Goal: Task Accomplishment & Management: Complete application form

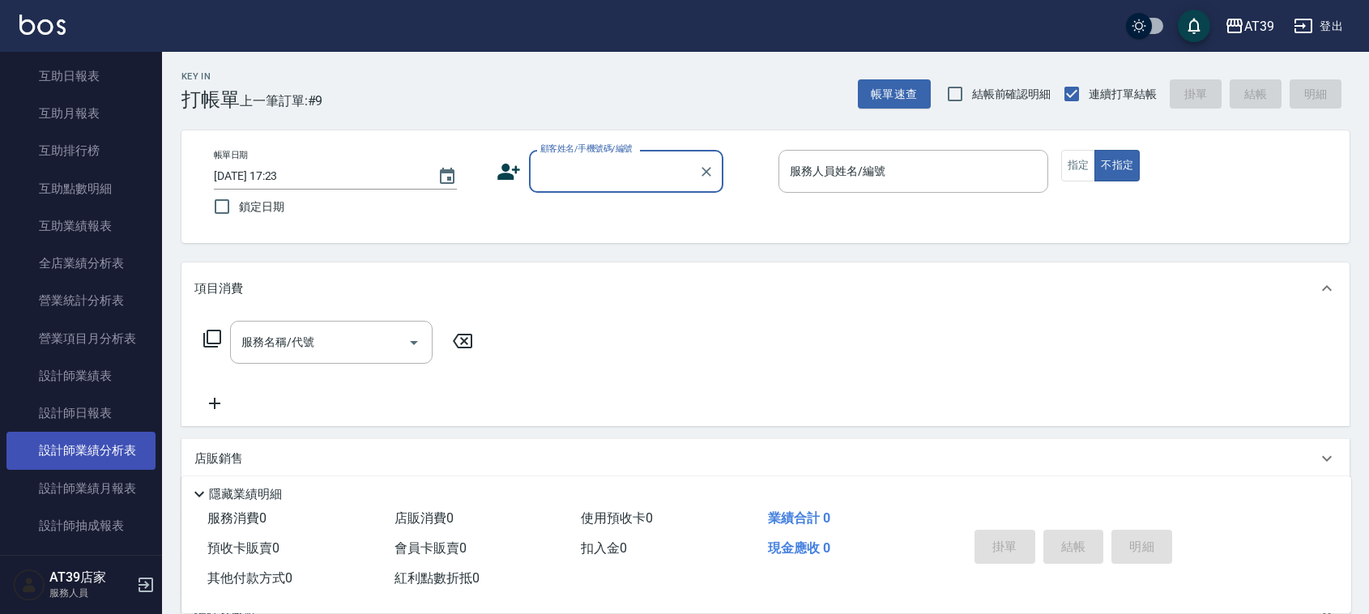
scroll to position [608, 0]
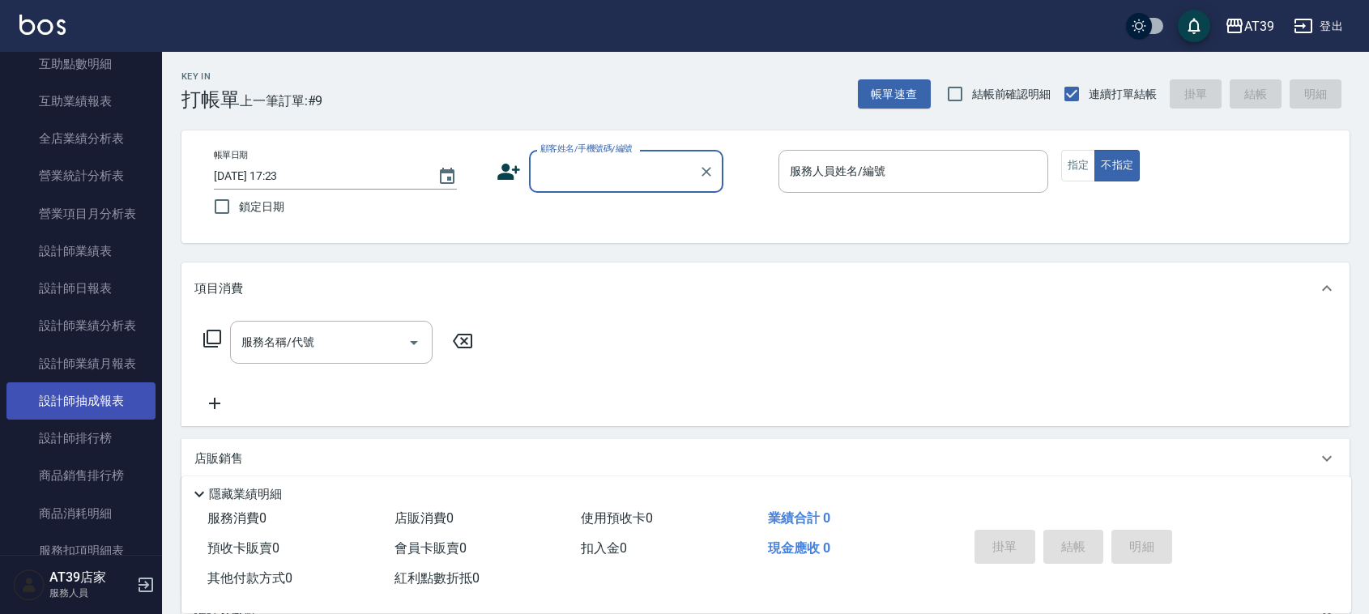
click at [130, 399] on link "設計師抽成報表" at bounding box center [80, 400] width 149 height 37
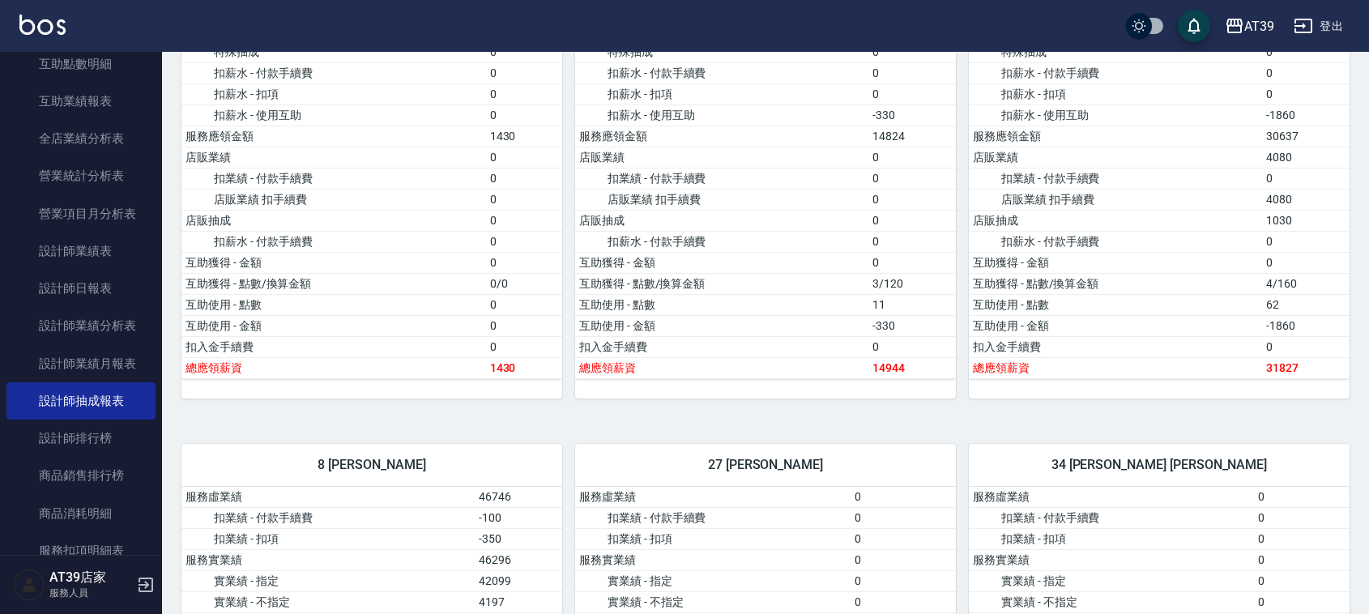
scroll to position [326, 0]
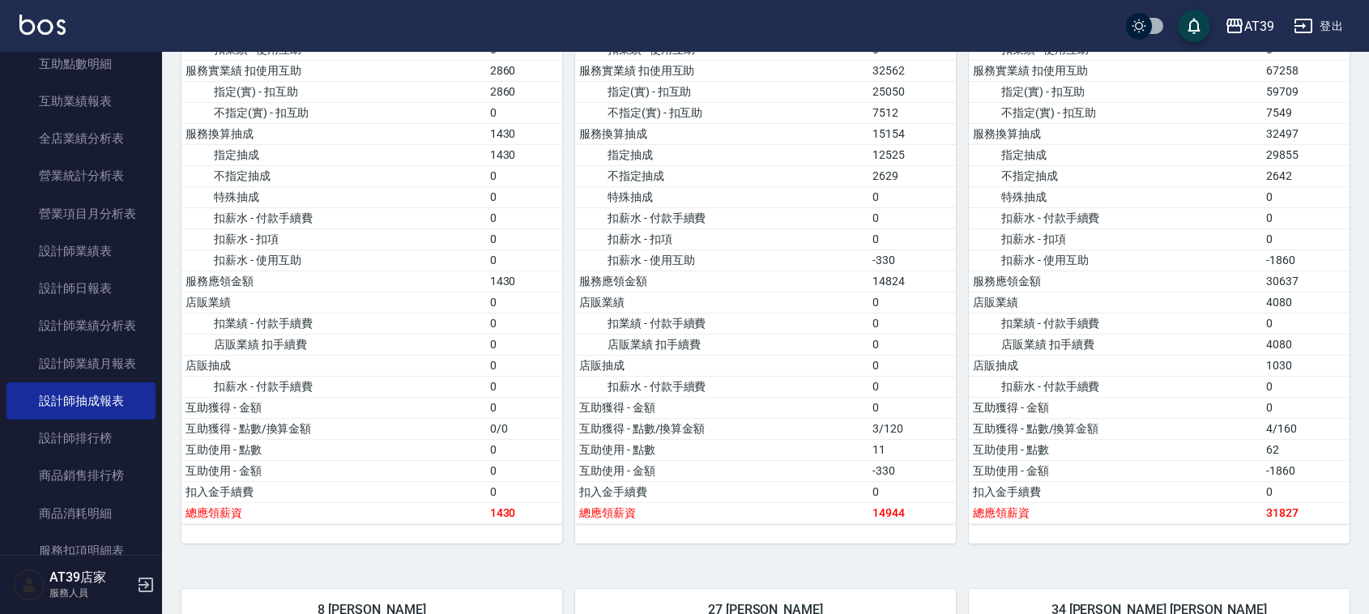
click at [41, 28] on img at bounding box center [42, 25] width 46 height 20
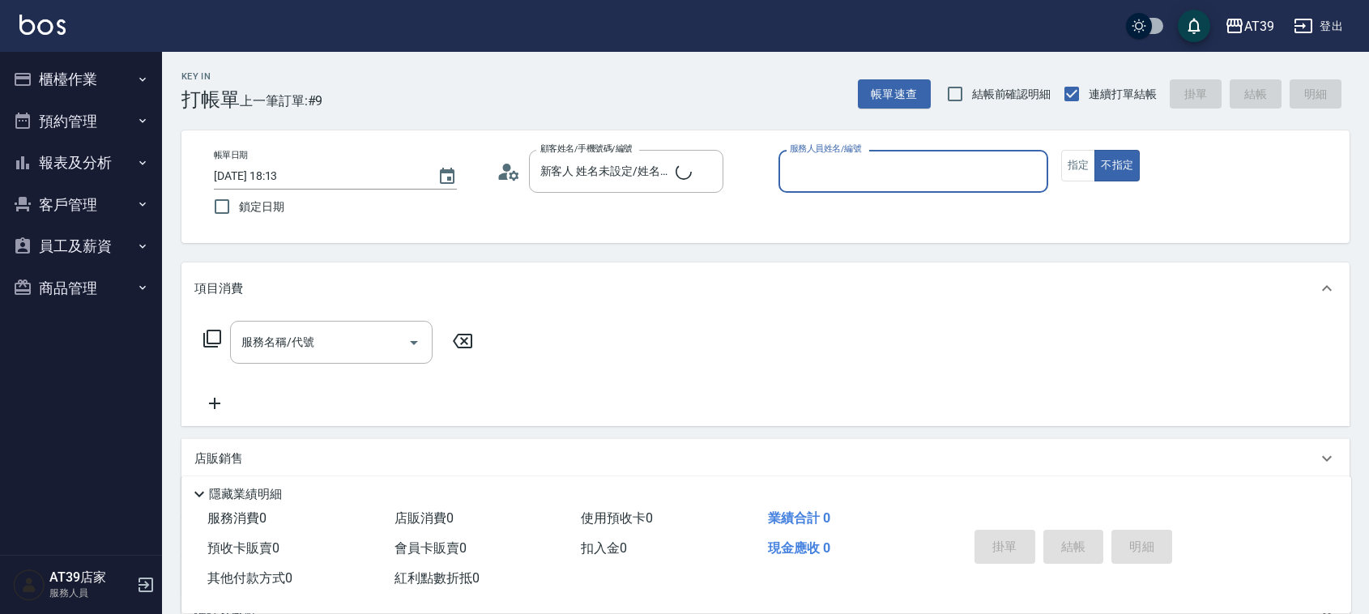
type input "新客人 姓名未設定/000/null"
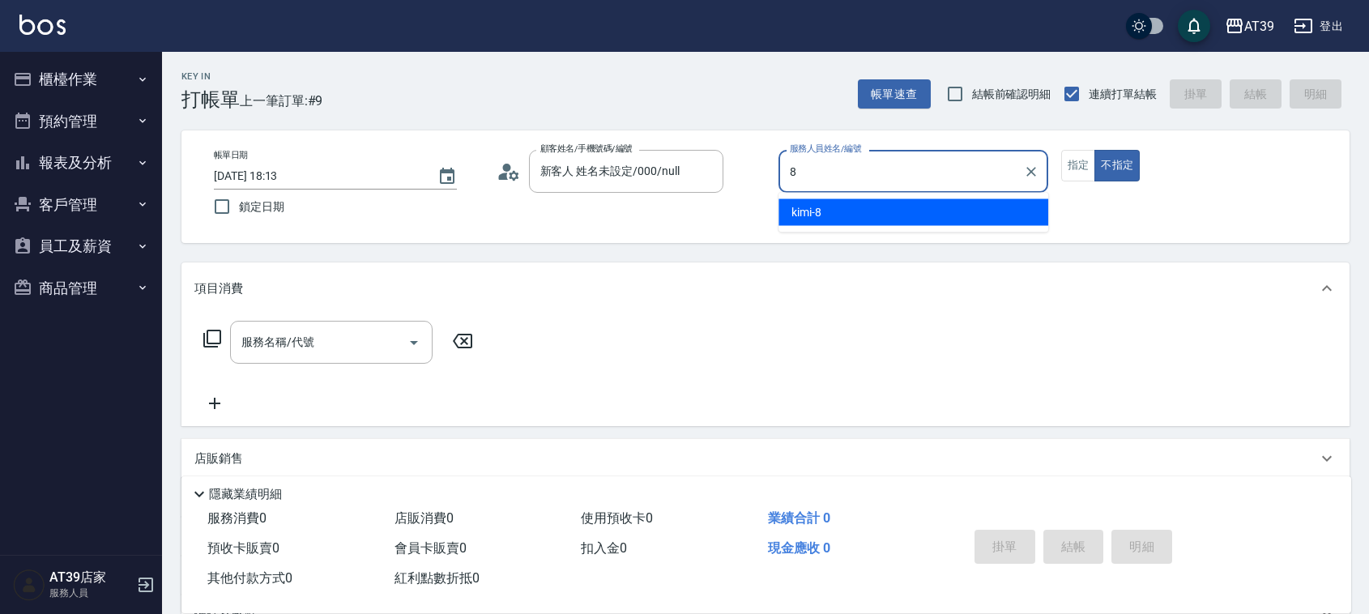
type input "kimi-8"
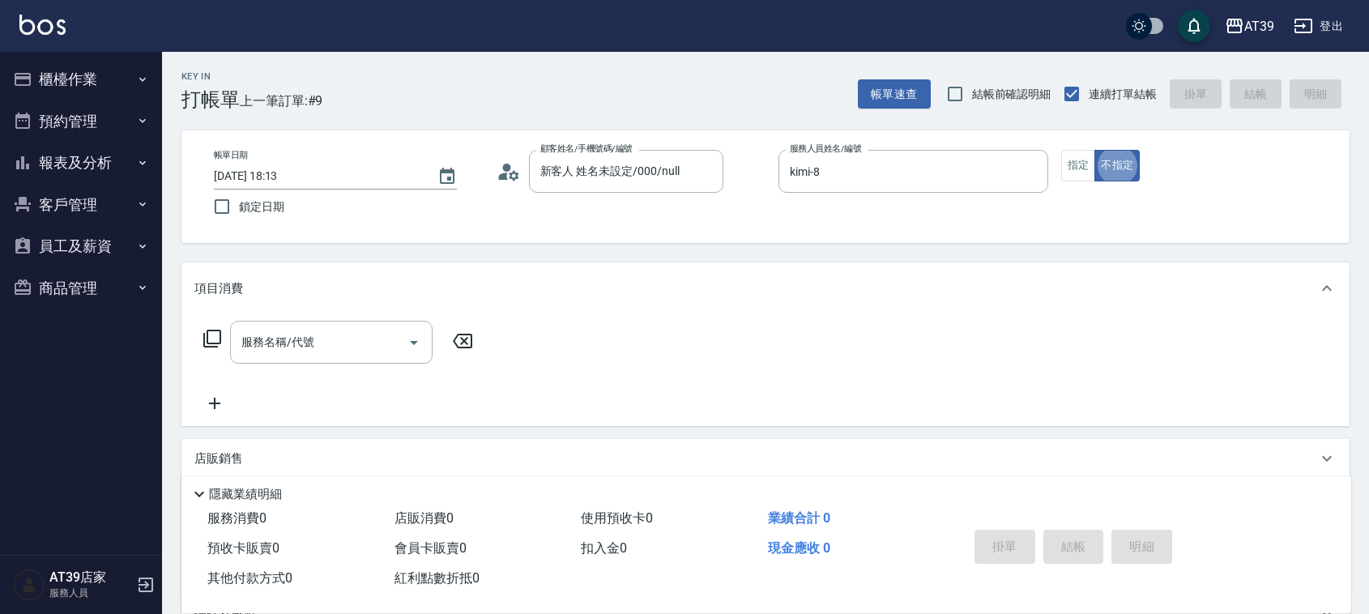
type button "false"
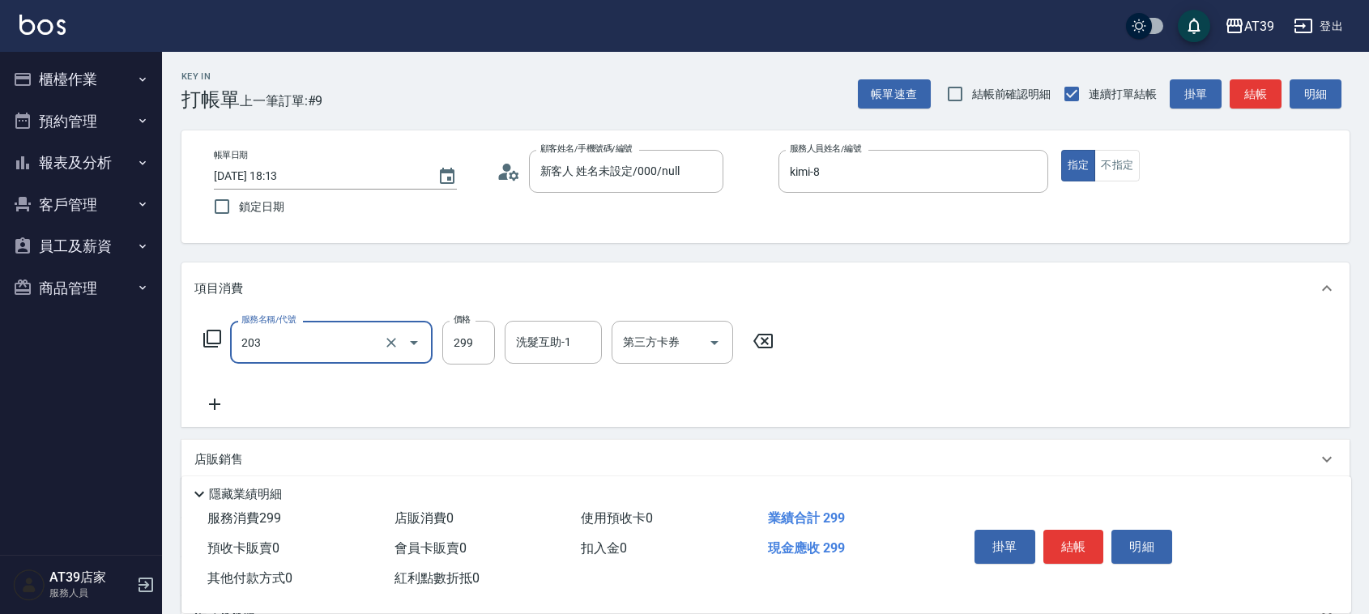
type input "5"
type input "A級洗+剪(204)"
type input "500"
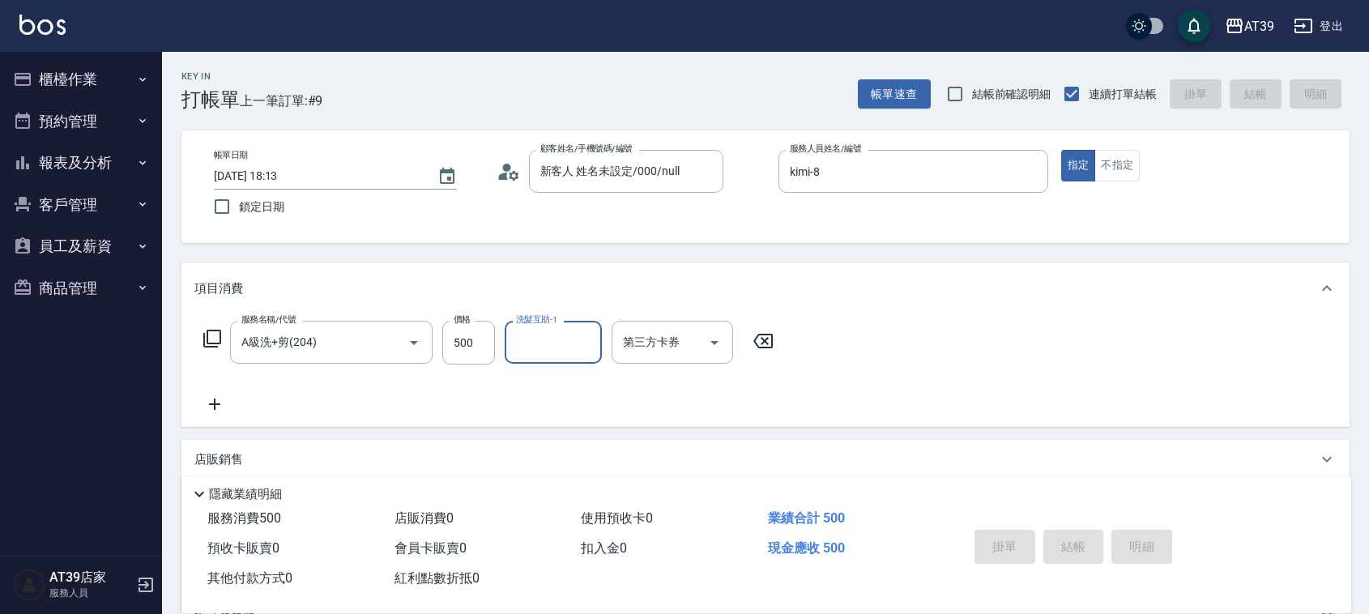
type input "[DATE] 18:15"
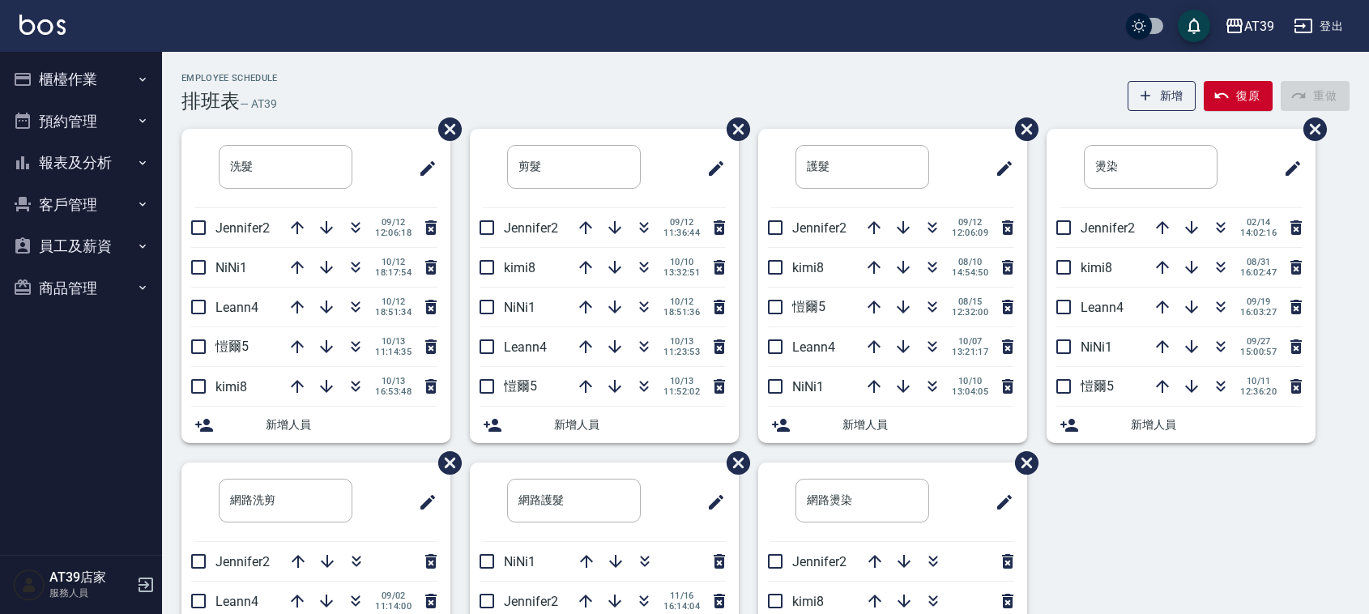
click at [629, 83] on div "Employee Schedule 排班表 — AT39 新增 復原 重做" at bounding box center [765, 93] width 1168 height 40
click at [642, 300] on icon "button" at bounding box center [643, 306] width 19 height 19
